Goal: Task Accomplishment & Management: Complete application form

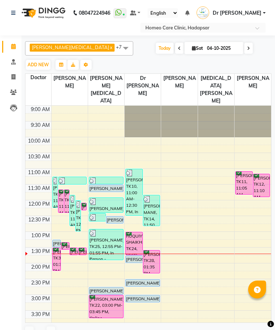
click at [129, 232] on div "RUQUIYYA SHAIKH, TK24, 01:00 PM-01:45 PM, In Person - Consultation" at bounding box center [134, 243] width 16 height 23
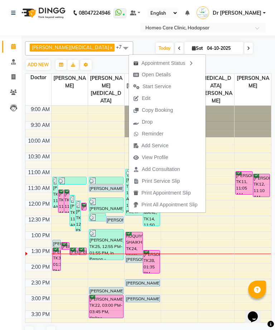
click at [163, 74] on span "Open Details" at bounding box center [156, 75] width 29 height 8
select select "6"
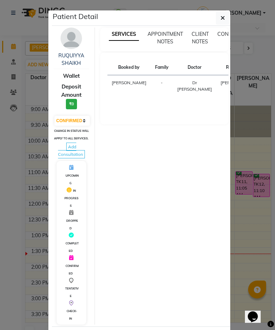
click at [73, 44] on img at bounding box center [71, 38] width 21 height 21
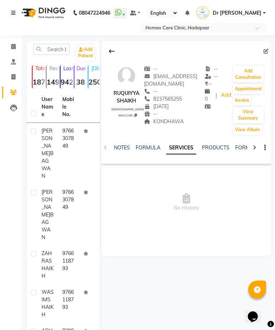
click at [249, 74] on button "Add Consultation" at bounding box center [248, 74] width 30 height 16
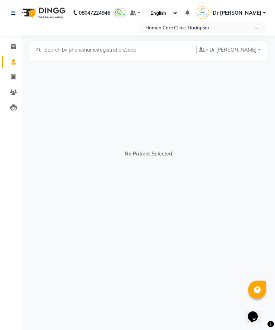
select select "[DEMOGRAPHIC_DATA]"
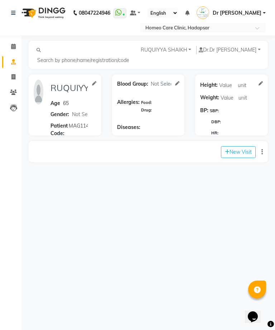
click at [232, 150] on button "New Visit" at bounding box center [238, 152] width 35 height 12
select select "820"
select select "inPerson"
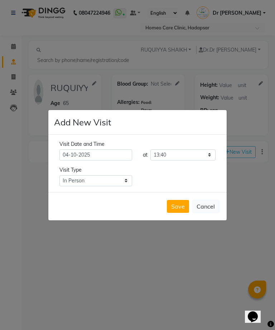
scroll to position [23, 0]
click at [179, 200] on button "Save" at bounding box center [178, 206] width 22 height 13
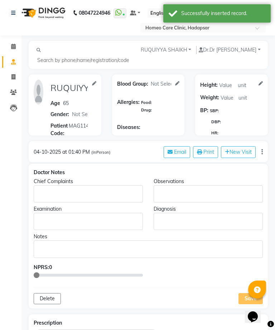
type input "RUQUIYYA SHAIKH"
type input "65"
select select "[DEMOGRAPHIC_DATA]"
type input "MAG1146"
click at [81, 198] on p "Rich Text Editor, main" at bounding box center [88, 194] width 102 height 8
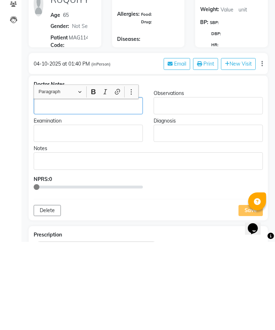
click at [87, 190] on p "Rich Text Editor, main" at bounding box center [88, 194] width 102 height 8
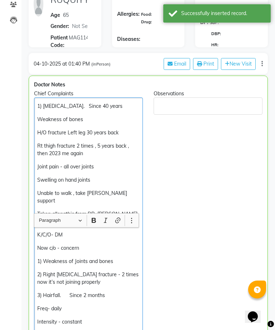
scroll to position [189, 0]
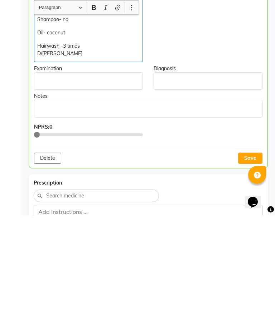
click at [254, 267] on button "Save" at bounding box center [250, 272] width 24 height 11
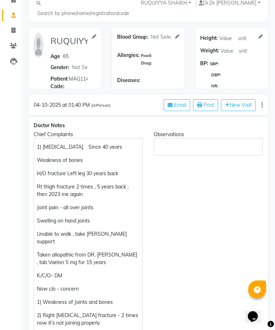
scroll to position [0, 0]
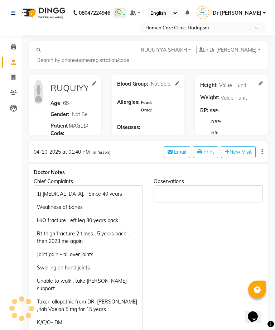
click at [13, 35] on nav "08047224946 Select Location × Homeo Care Clinic, Hadapsar WhatsApp Status ✕ Sta…" at bounding box center [137, 17] width 275 height 35
